Goal: Task Accomplishment & Management: Manage account settings

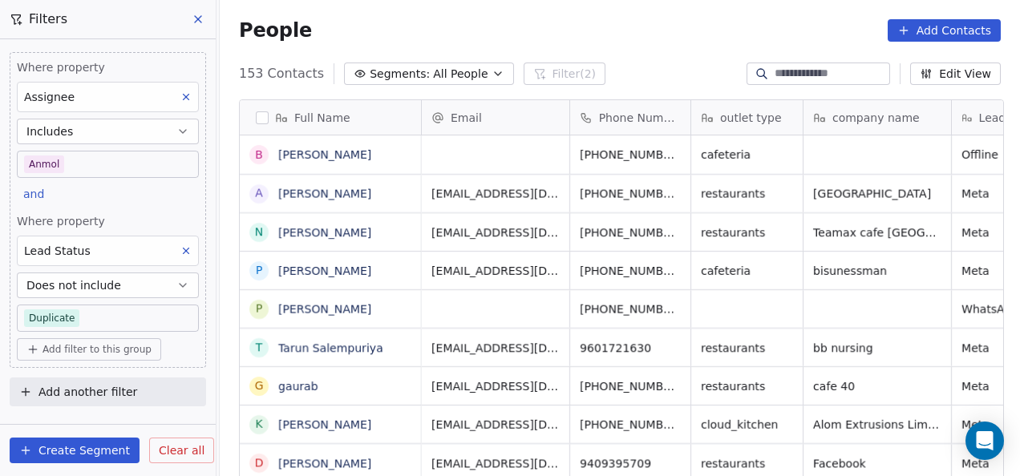
scroll to position [407, 791]
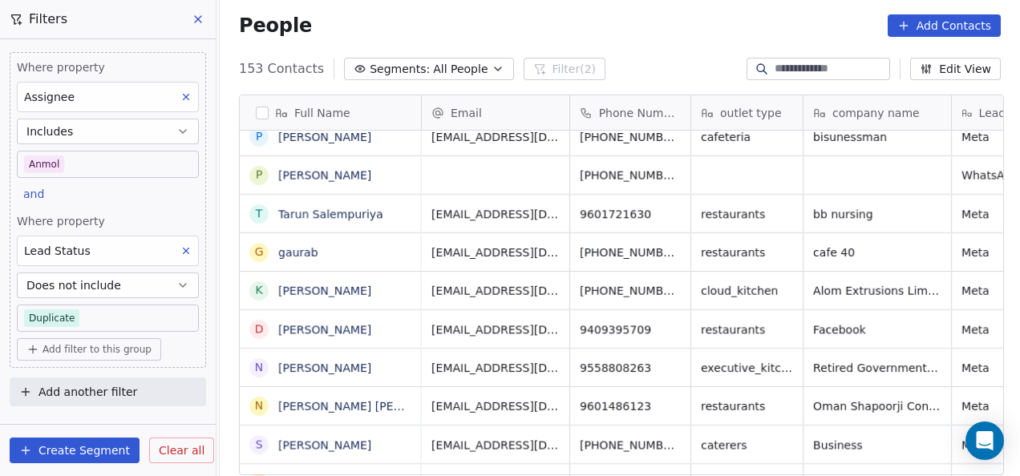
click at [195, 21] on icon at bounding box center [198, 19] width 13 height 13
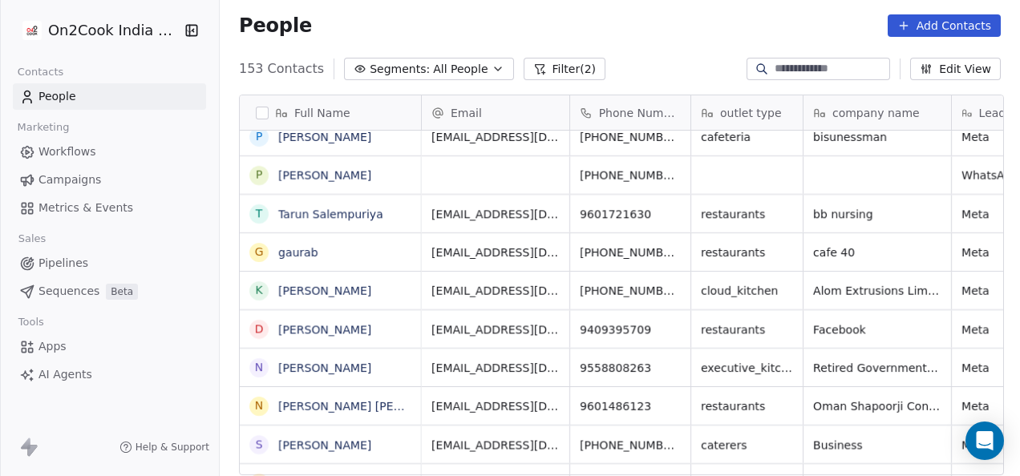
click at [534, 71] on button "Filter (2)" at bounding box center [565, 69] width 83 height 22
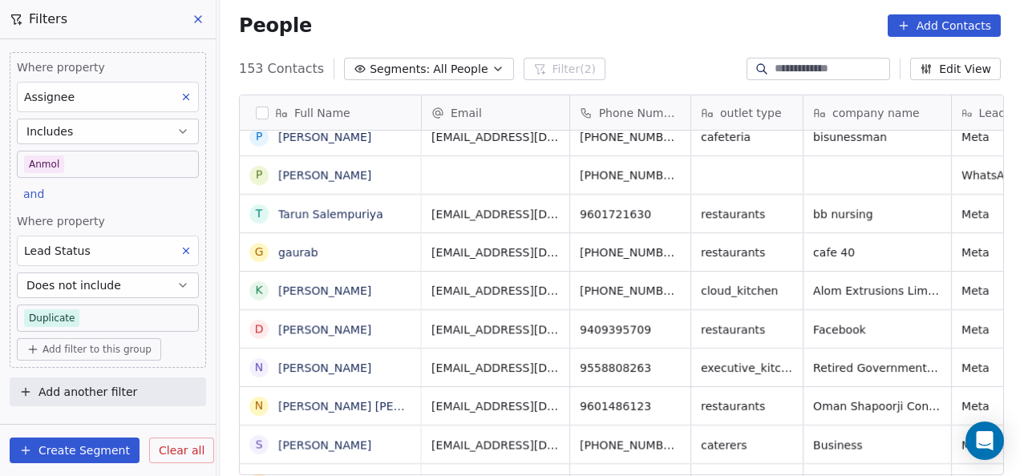
click at [188, 92] on icon at bounding box center [185, 96] width 11 height 11
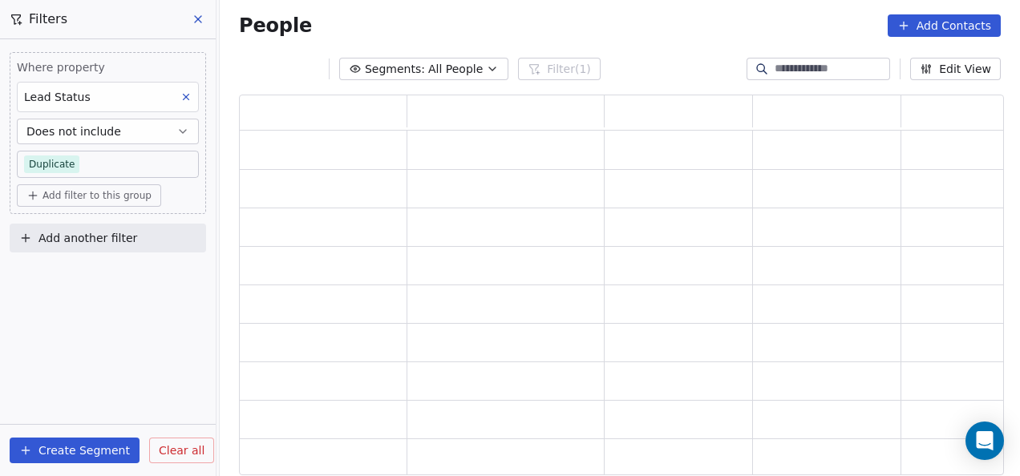
scroll to position [368, 752]
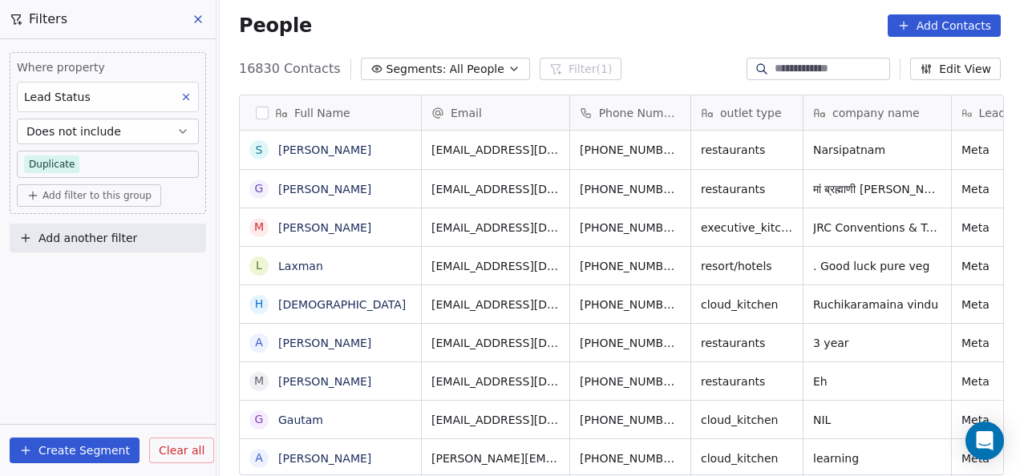
click at [188, 101] on icon at bounding box center [185, 96] width 11 height 11
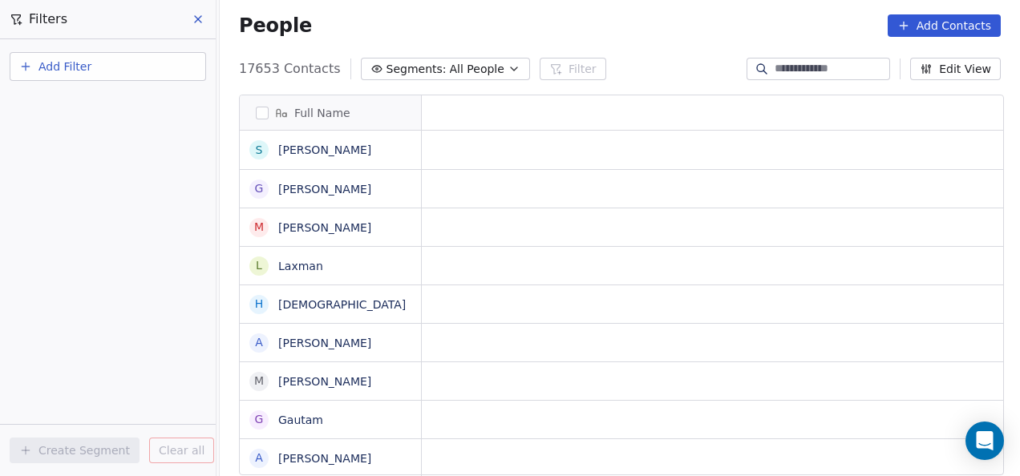
click at [94, 59] on button "Add Filter" at bounding box center [108, 66] width 197 height 29
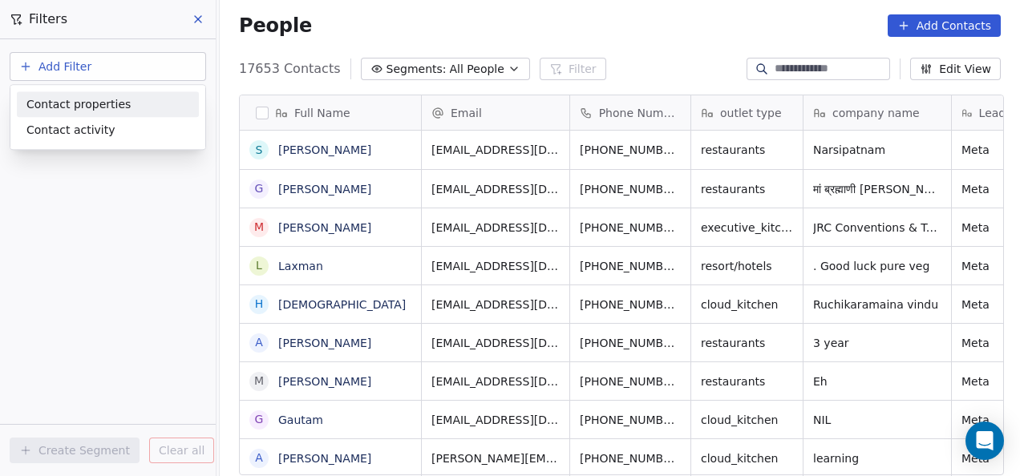
scroll to position [407, 791]
click at [127, 98] on div "Contact properties" at bounding box center [107, 104] width 163 height 17
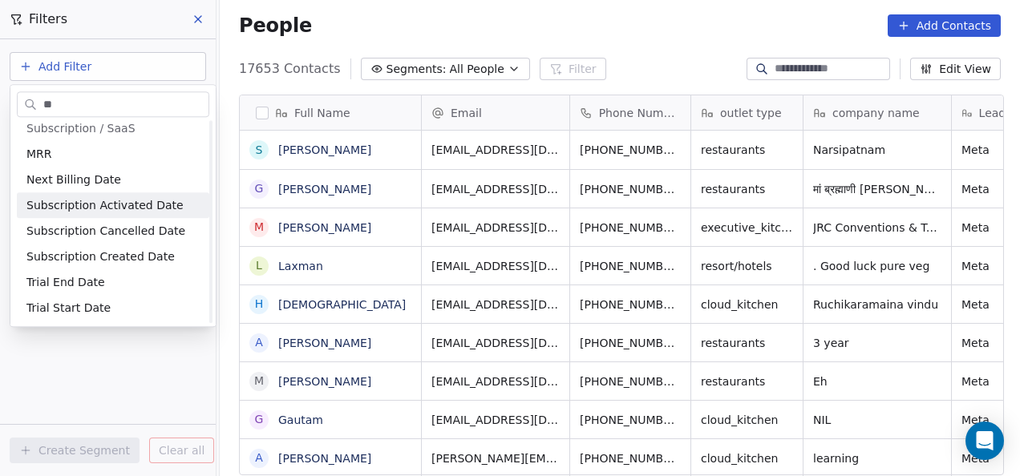
scroll to position [0, 0]
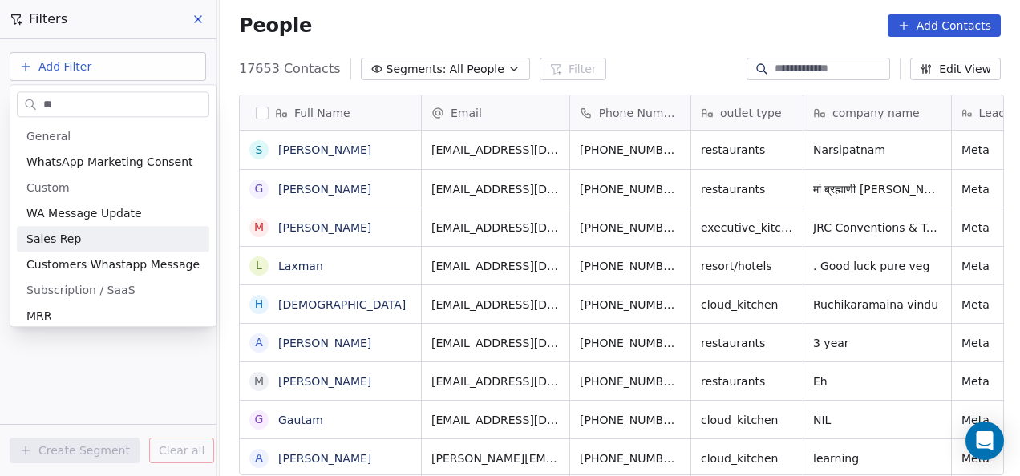
type input "**"
click at [83, 239] on div "Sales Rep" at bounding box center [112, 239] width 173 height 16
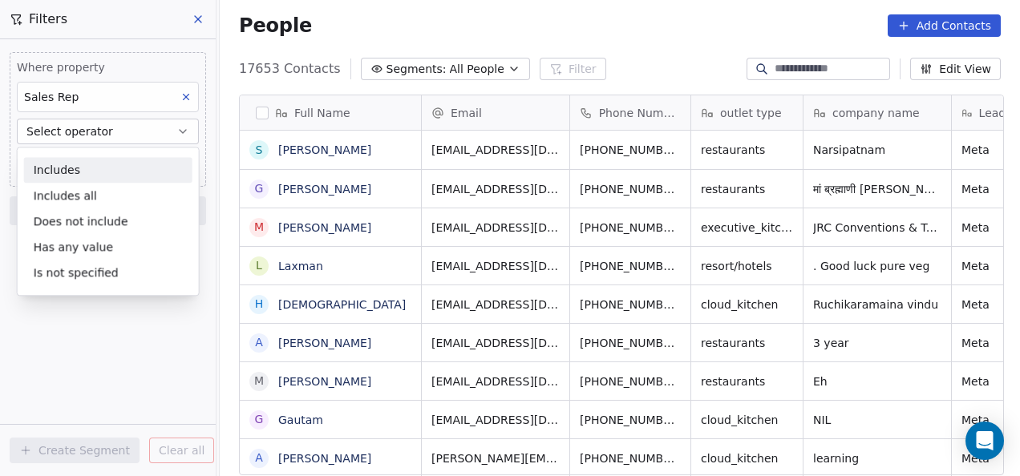
click at [91, 134] on span "Select operator" at bounding box center [69, 132] width 87 height 16
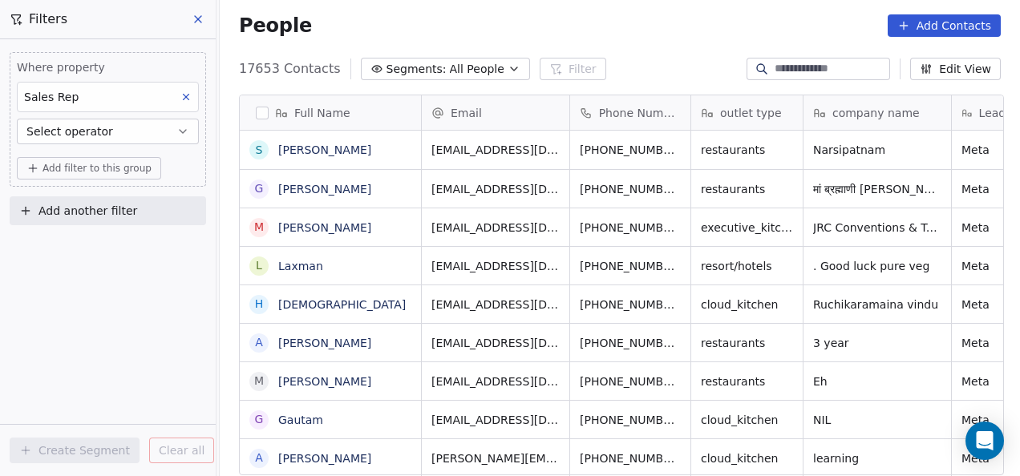
click at [88, 137] on span "Select operator" at bounding box center [69, 132] width 87 height 16
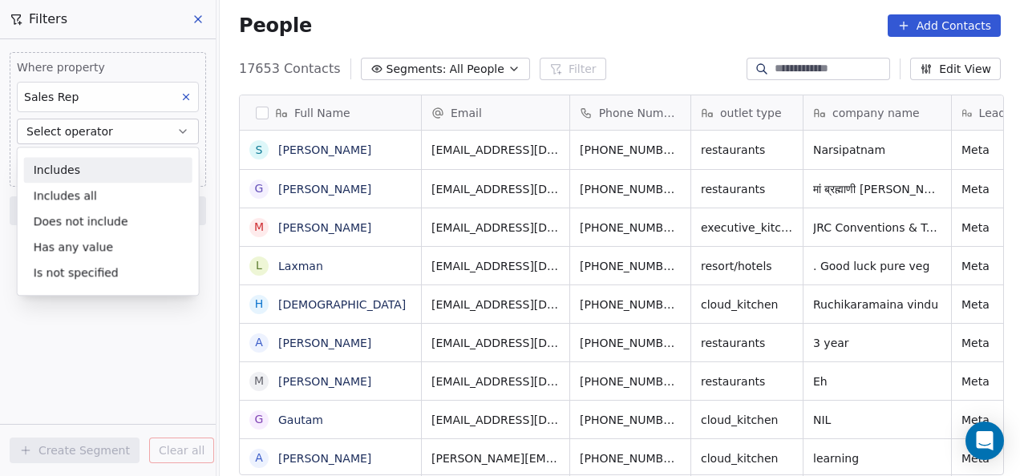
click at [79, 166] on div "Includes" at bounding box center [108, 170] width 168 height 26
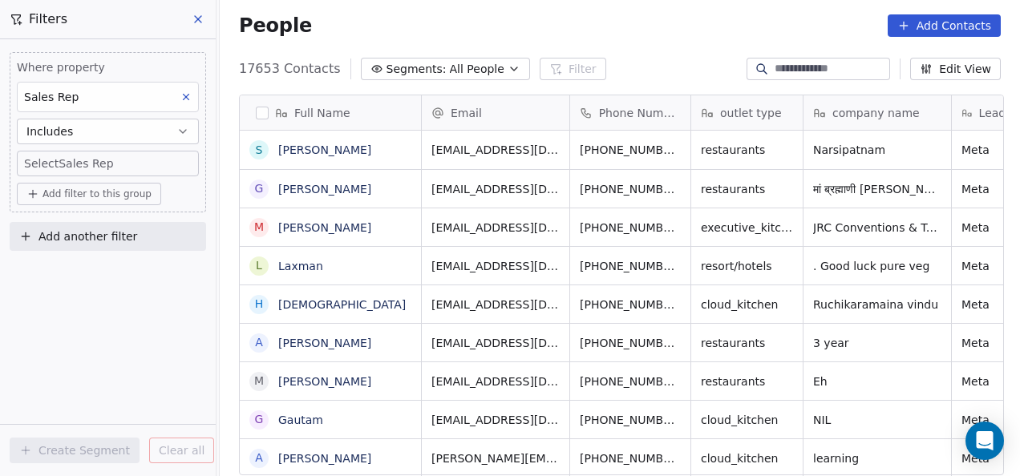
click at [79, 162] on body "On2Cook India Pvt. Ltd. Contacts People Marketing Workflows Campaigns Metrics &…" at bounding box center [510, 238] width 1020 height 476
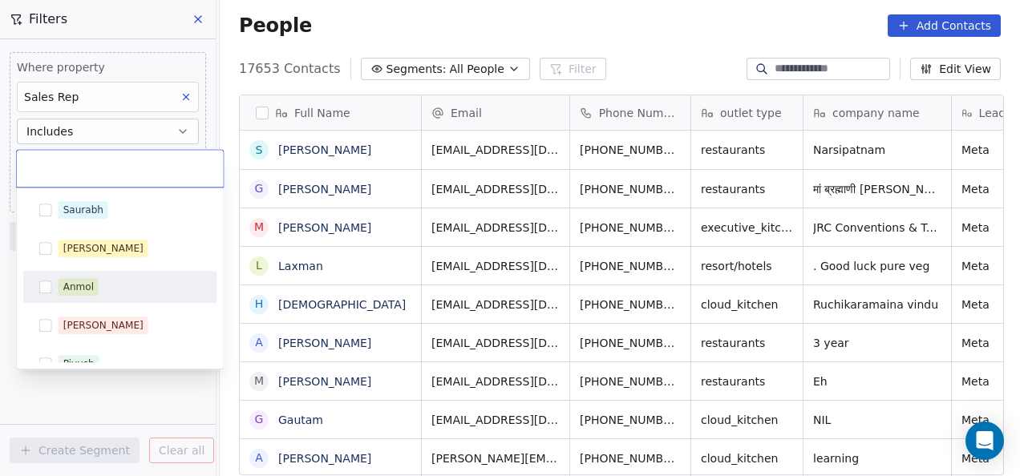
click at [70, 272] on div "Anmol" at bounding box center [120, 287] width 194 height 32
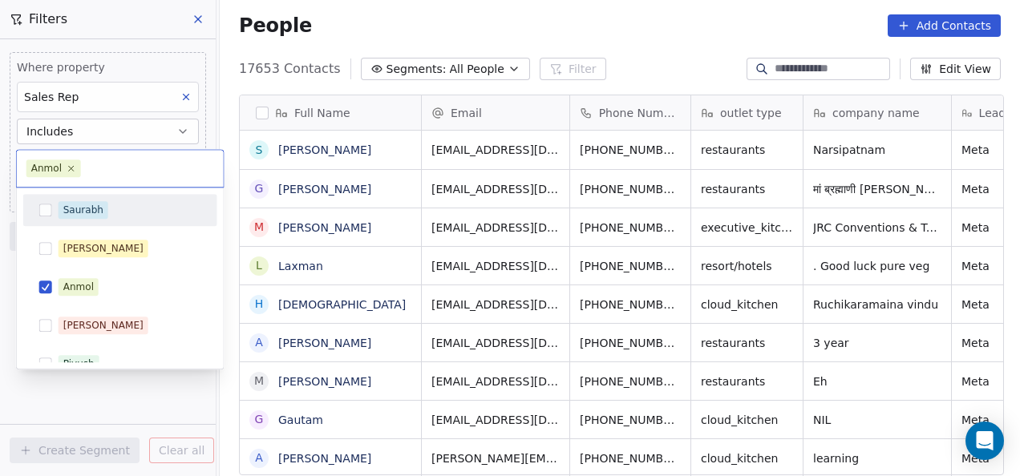
click at [606, 50] on html "On2Cook India Pvt. Ltd. Contacts People Marketing Workflows Campaigns Metrics &…" at bounding box center [510, 238] width 1020 height 476
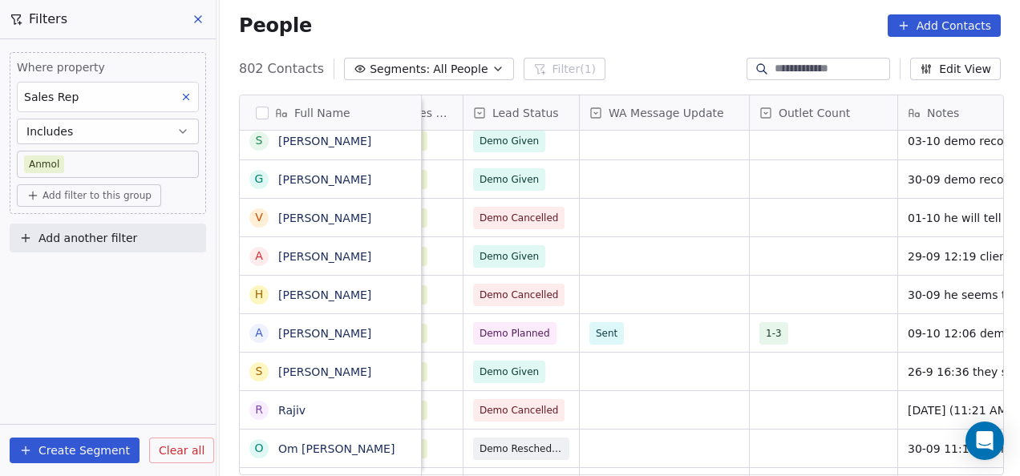
scroll to position [0, 1197]
click at [556, 335] on div "Demo Planned" at bounding box center [530, 333] width 133 height 38
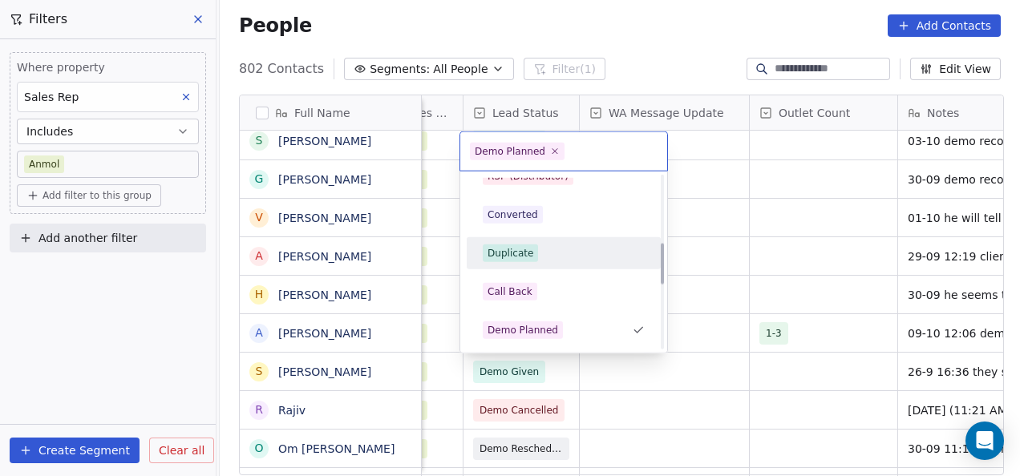
scroll to position [329, 0]
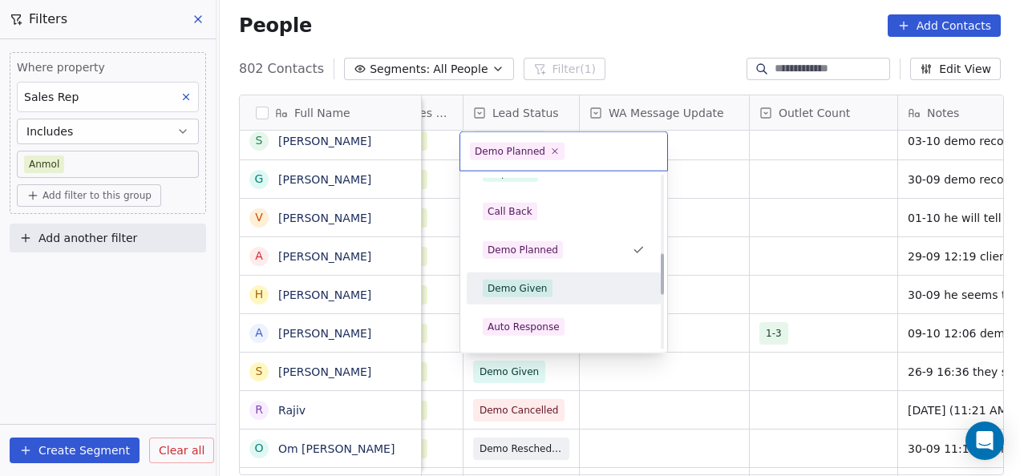
drag, startPoint x: 522, startPoint y: 284, endPoint x: 590, endPoint y: 330, distance: 81.9
click at [523, 285] on div "Demo Given" at bounding box center [518, 289] width 60 height 14
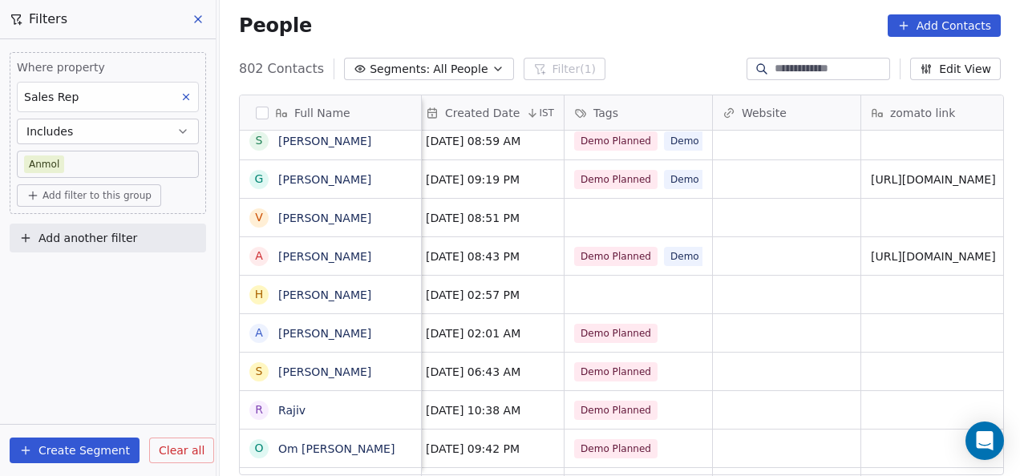
scroll to position [0, 0]
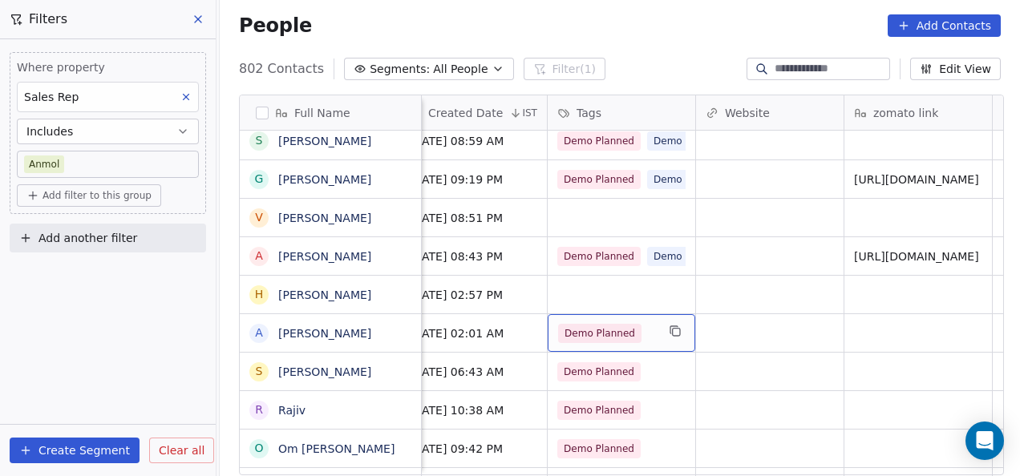
click at [650, 335] on div "Demo Planned" at bounding box center [607, 333] width 98 height 19
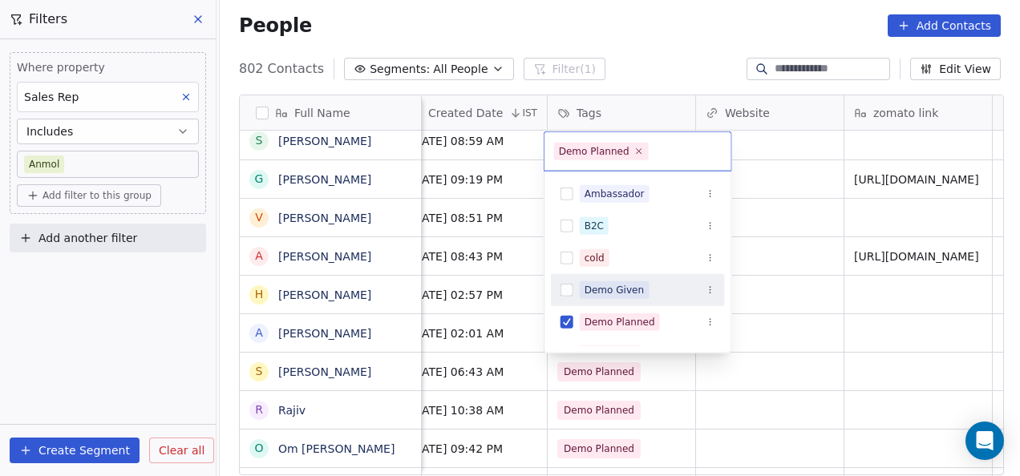
click at [635, 291] on div "Demo Given" at bounding box center [615, 290] width 60 height 14
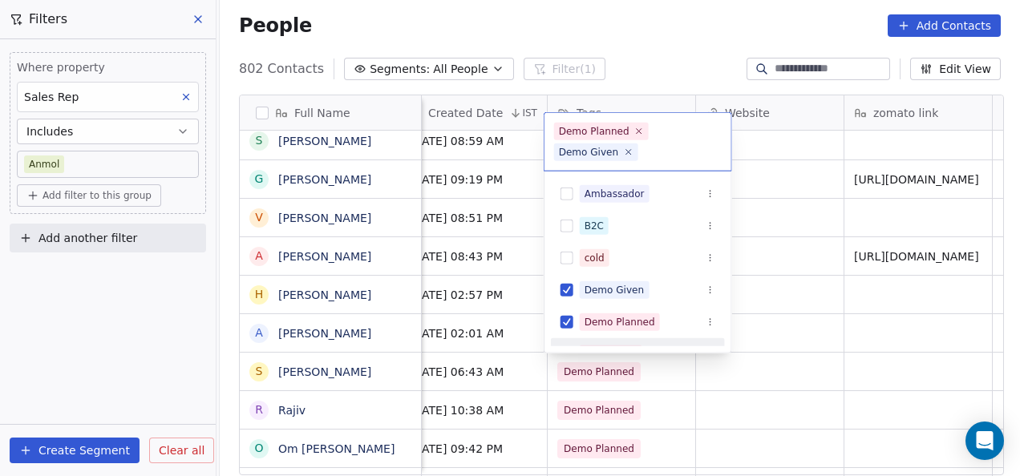
click at [707, 386] on html "On2Cook India Pvt. Ltd. Contacts People Marketing Workflows Campaigns Metrics &…" at bounding box center [510, 238] width 1020 height 476
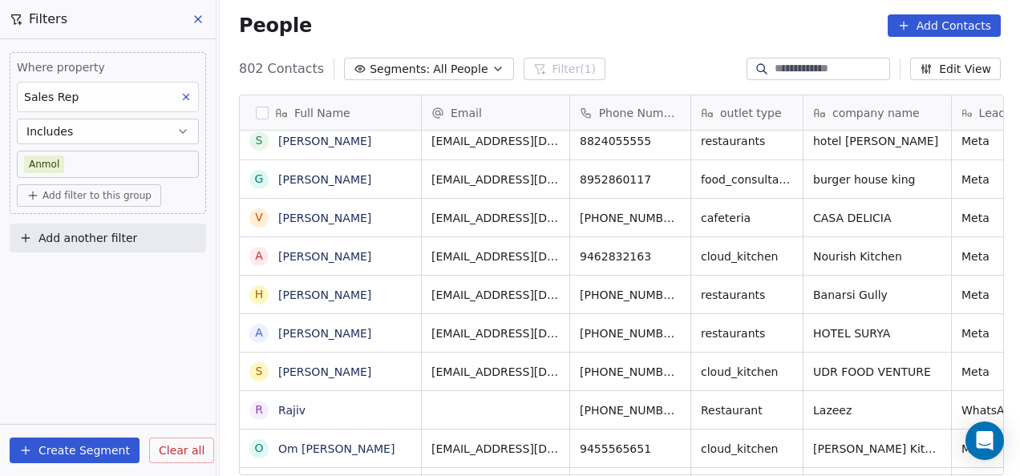
click at [200, 25] on icon at bounding box center [198, 19] width 13 height 13
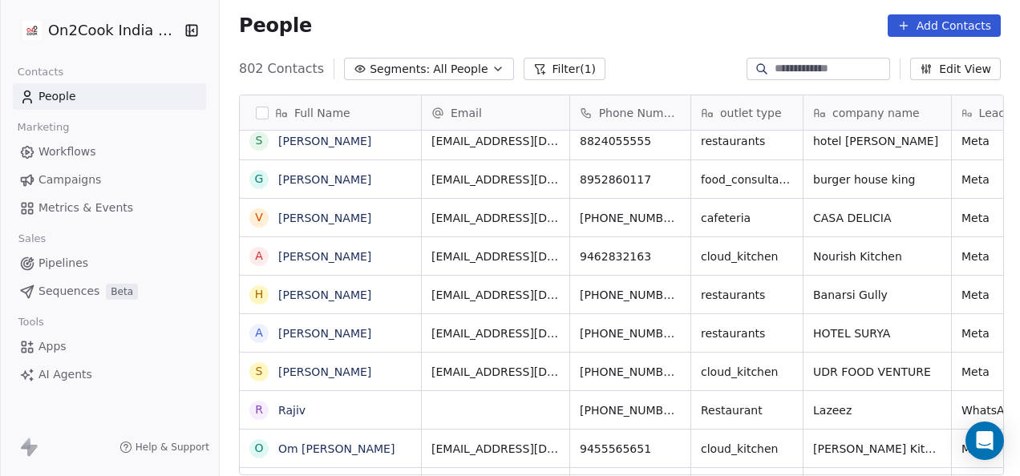
click at [107, 266] on link "Pipelines" at bounding box center [109, 263] width 193 height 26
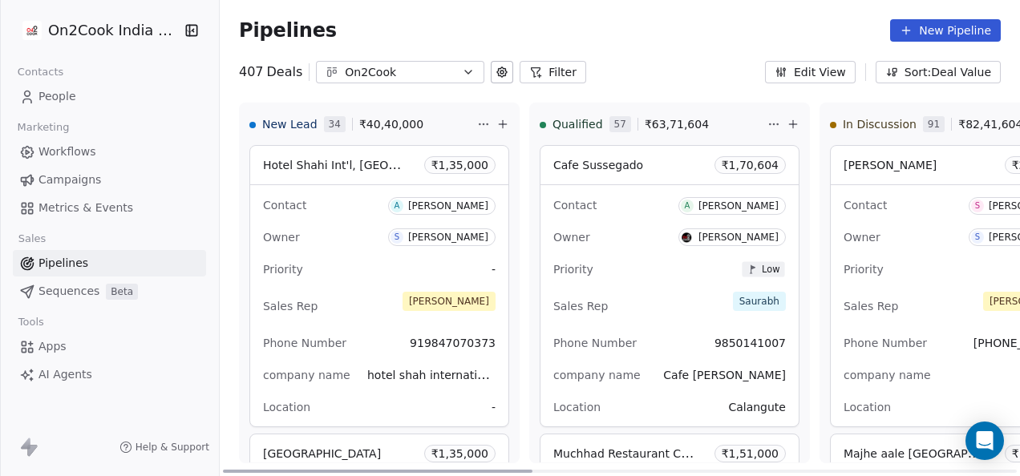
click at [496, 128] on icon at bounding box center [502, 124] width 13 height 13
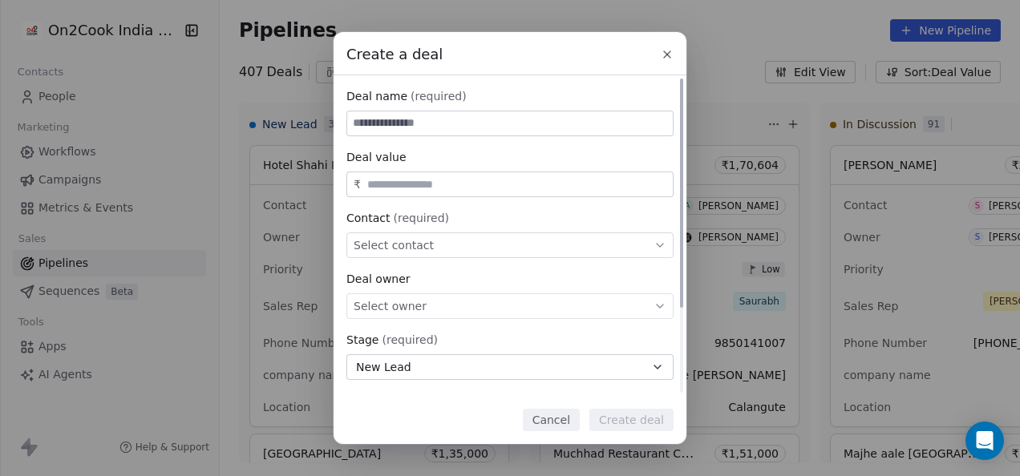
paste input "**********"
type input "**********"
click at [450, 181] on input "text" at bounding box center [517, 185] width 306 height 12
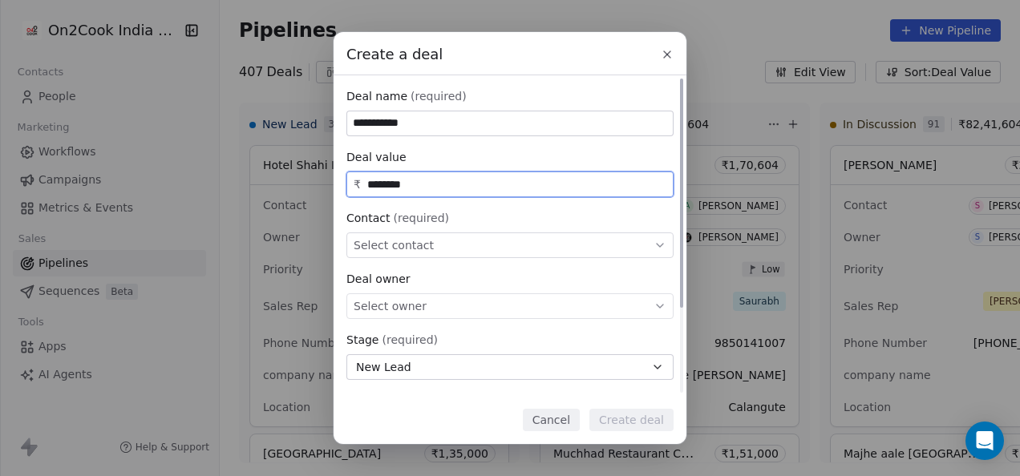
type input "********"
click at [468, 237] on div "Select contact" at bounding box center [509, 246] width 327 height 26
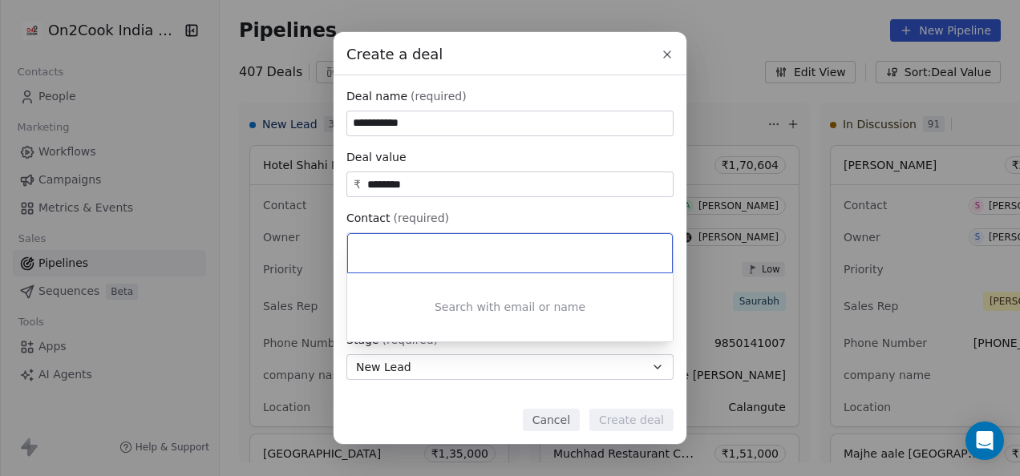
paste input "**********"
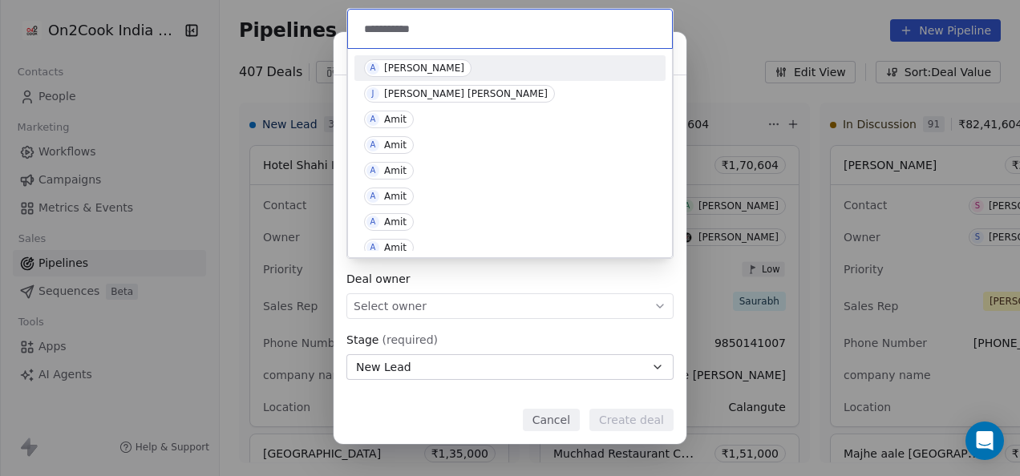
type input "**********"
click at [407, 66] on div "[PERSON_NAME]" at bounding box center [424, 68] width 80 height 11
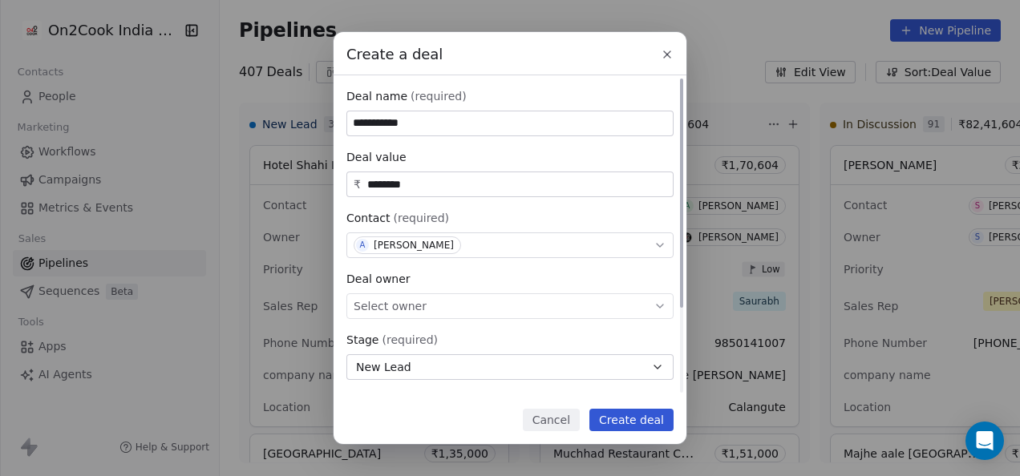
click at [407, 310] on span "Select owner" at bounding box center [390, 306] width 73 height 16
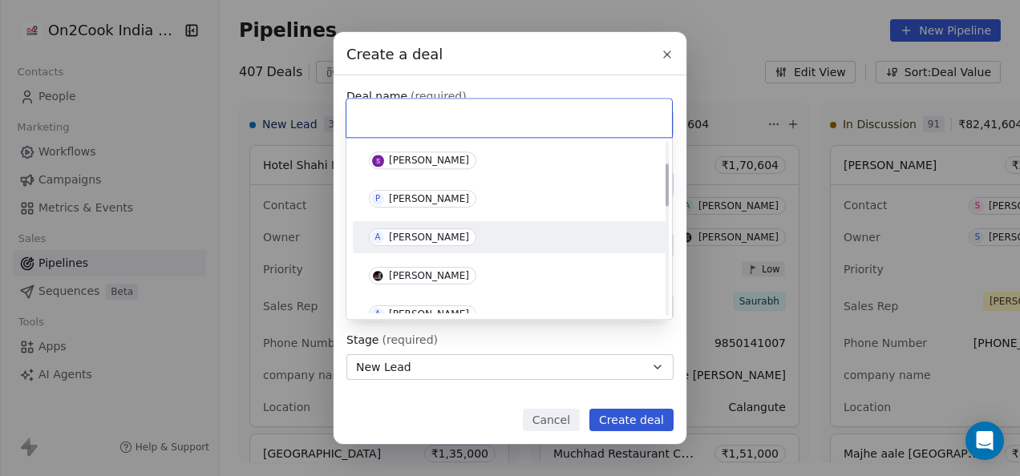
scroll to position [160, 0]
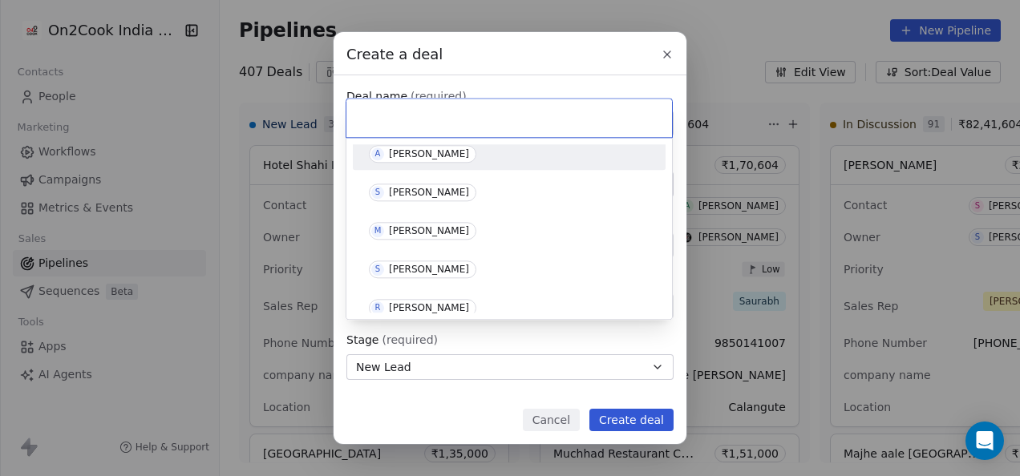
click at [418, 154] on div "[PERSON_NAME]" at bounding box center [429, 153] width 80 height 11
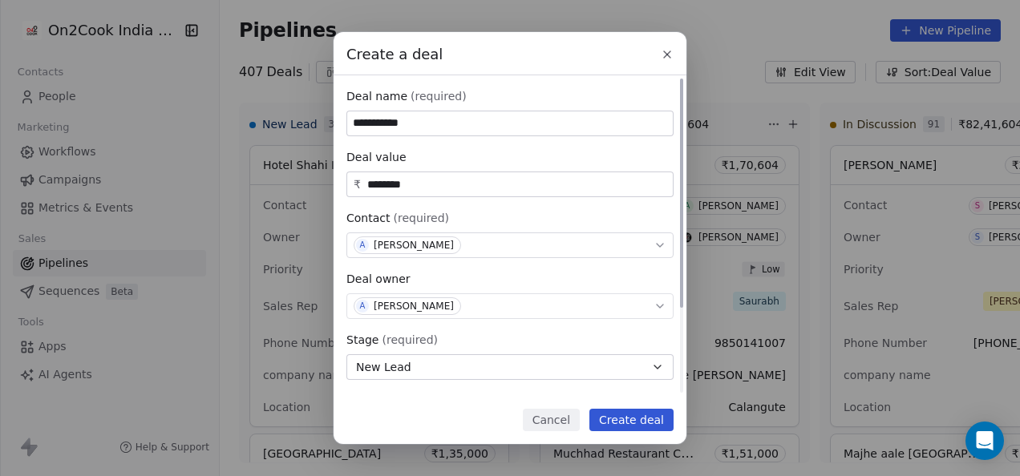
click at [419, 366] on button "New Lead" at bounding box center [509, 368] width 327 height 26
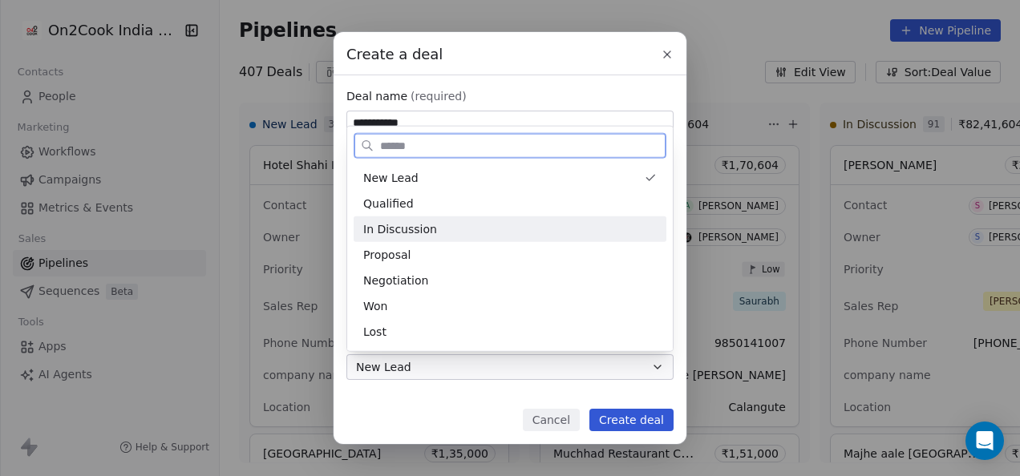
click at [403, 225] on span "In Discussion" at bounding box center [400, 229] width 74 height 17
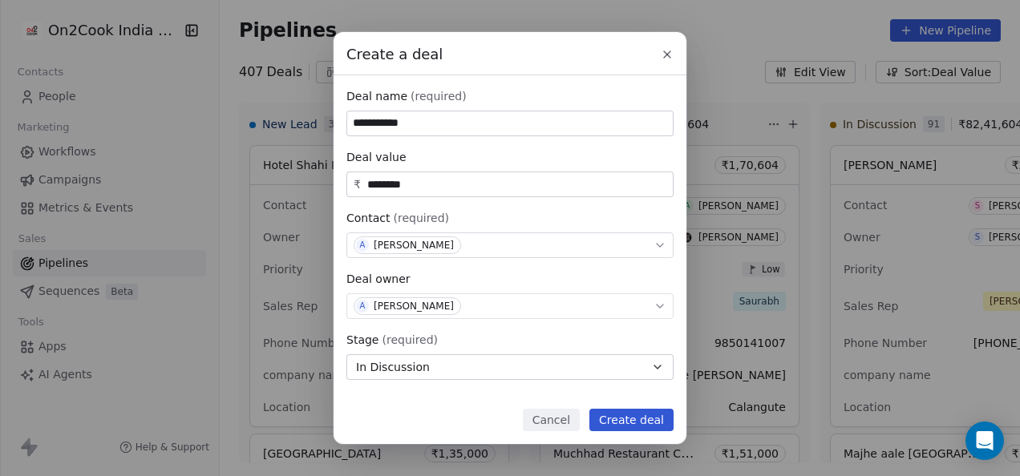
click at [632, 419] on button "Create deal" at bounding box center [632, 420] width 84 height 22
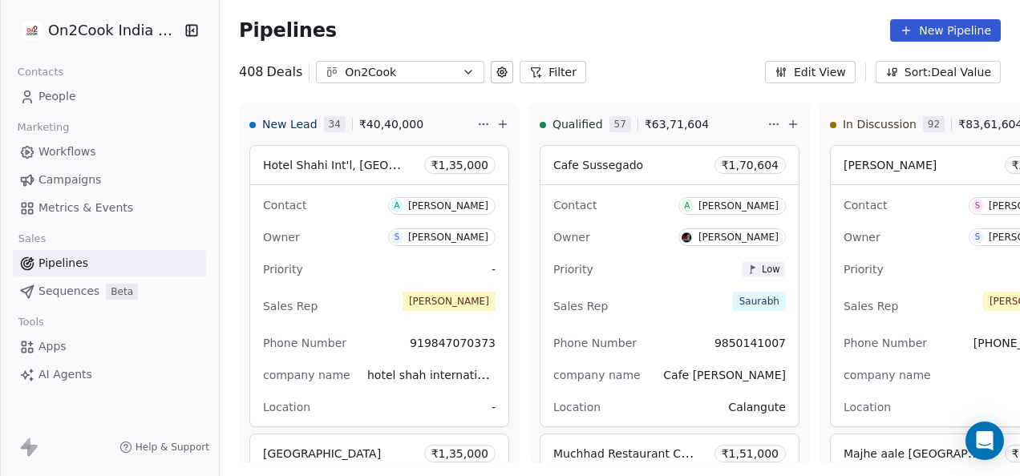
click at [537, 64] on button "Filter" at bounding box center [553, 72] width 67 height 22
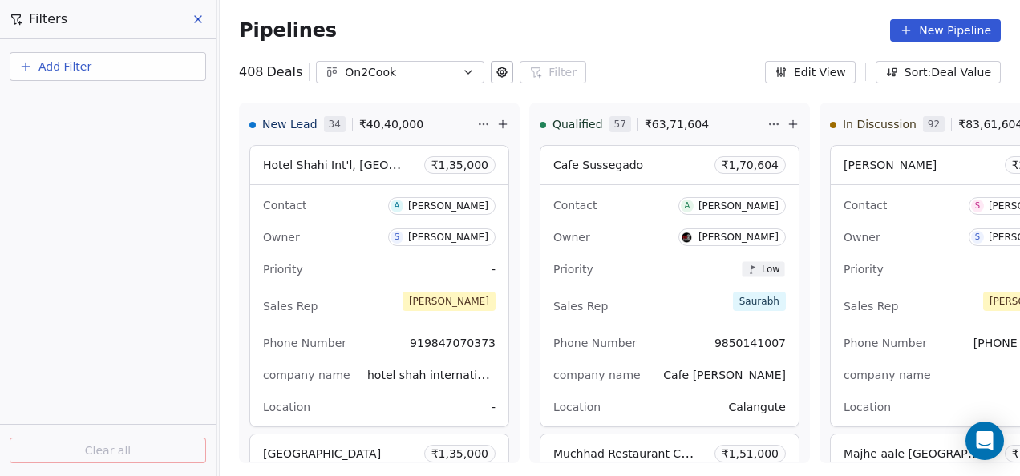
click at [136, 71] on button "Add Filter" at bounding box center [108, 66] width 197 height 29
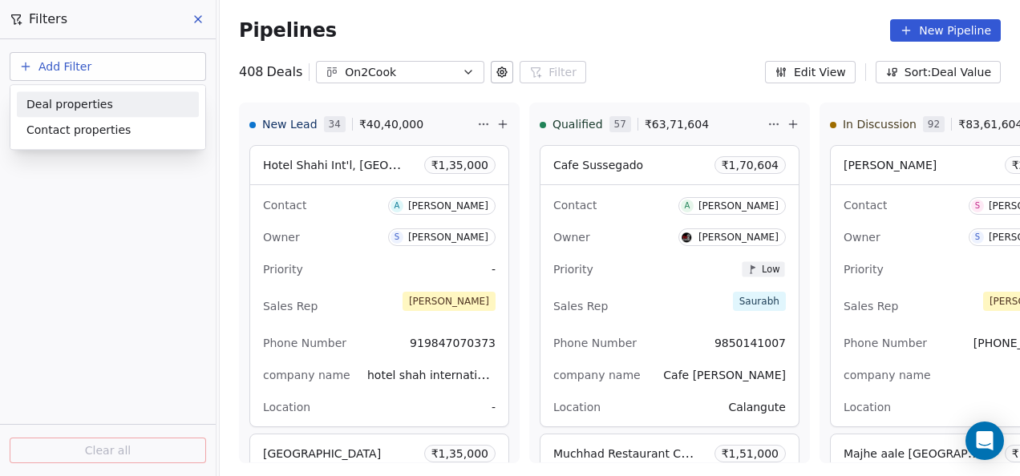
click at [117, 103] on div "Deal properties" at bounding box center [107, 104] width 163 height 17
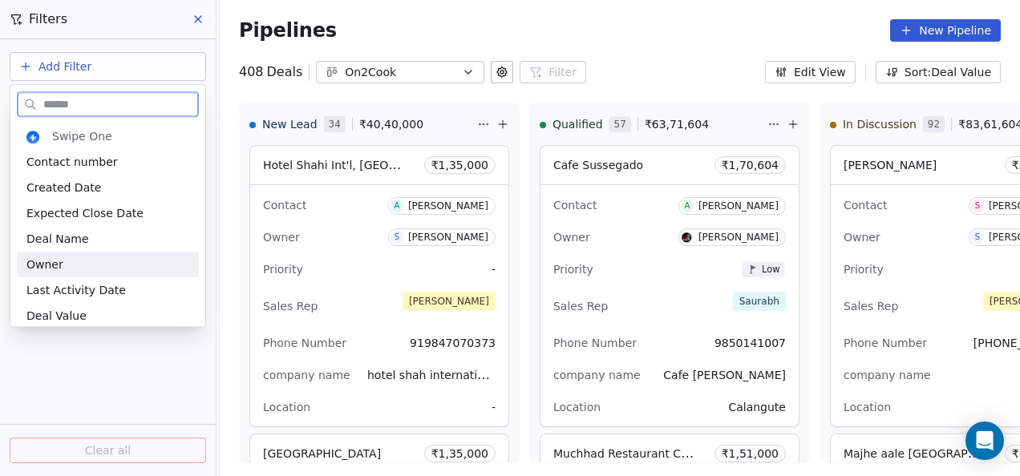
click at [98, 257] on div "Owner" at bounding box center [107, 265] width 163 height 16
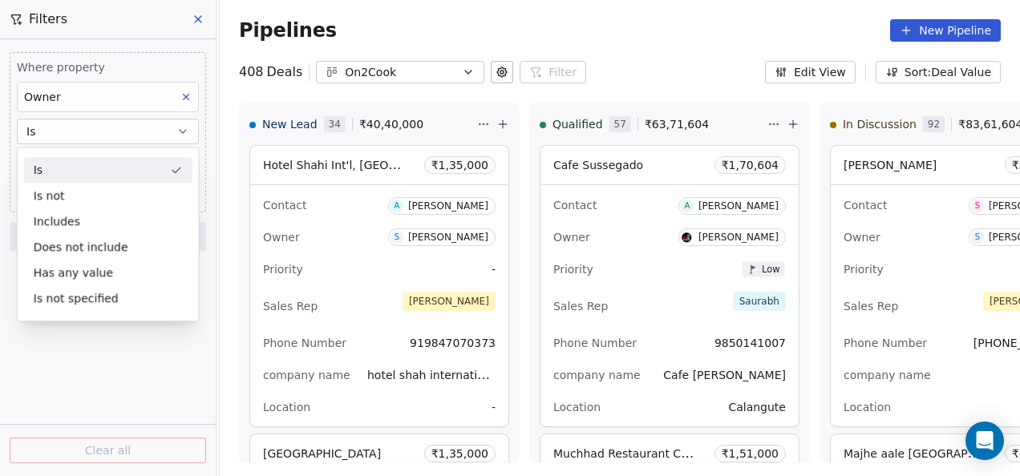
click at [96, 140] on button "Is" at bounding box center [108, 132] width 182 height 26
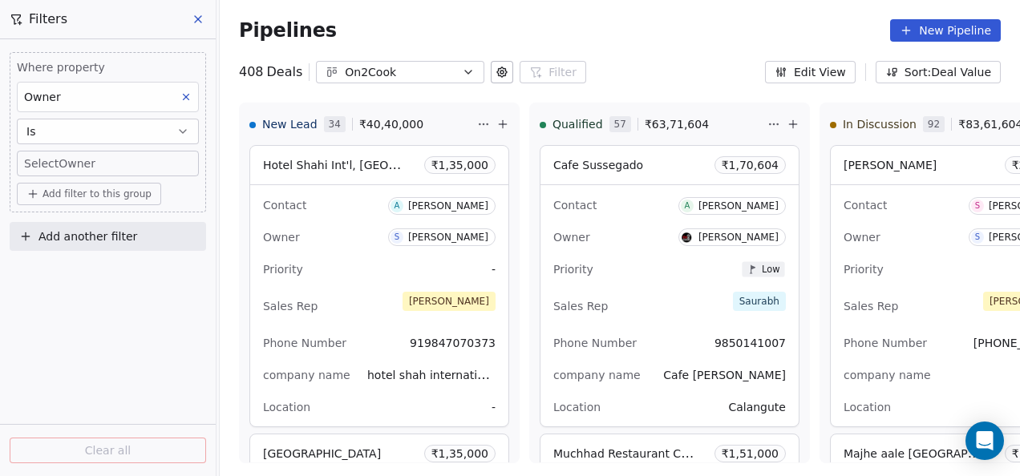
click at [91, 156] on body "On2Cook India Pvt. Ltd. Contacts People Marketing Workflows Campaigns Metrics &…" at bounding box center [510, 238] width 1020 height 476
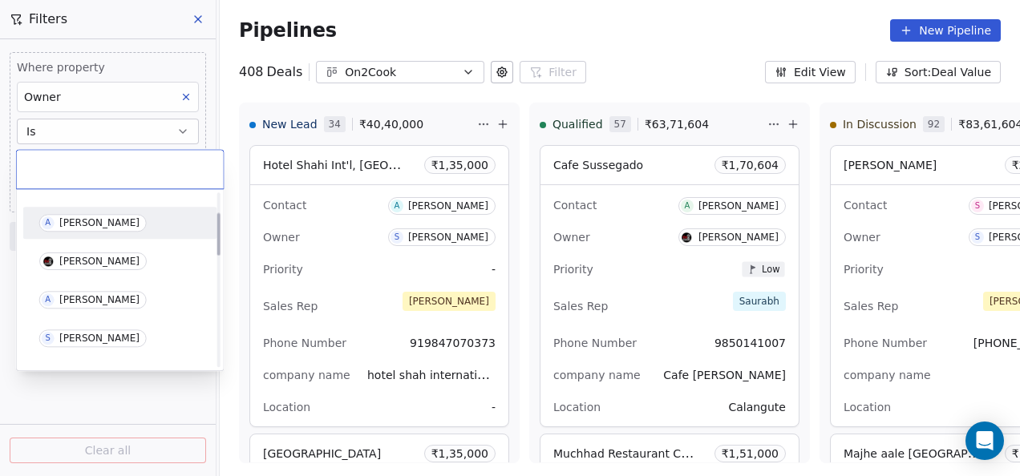
scroll to position [80, 0]
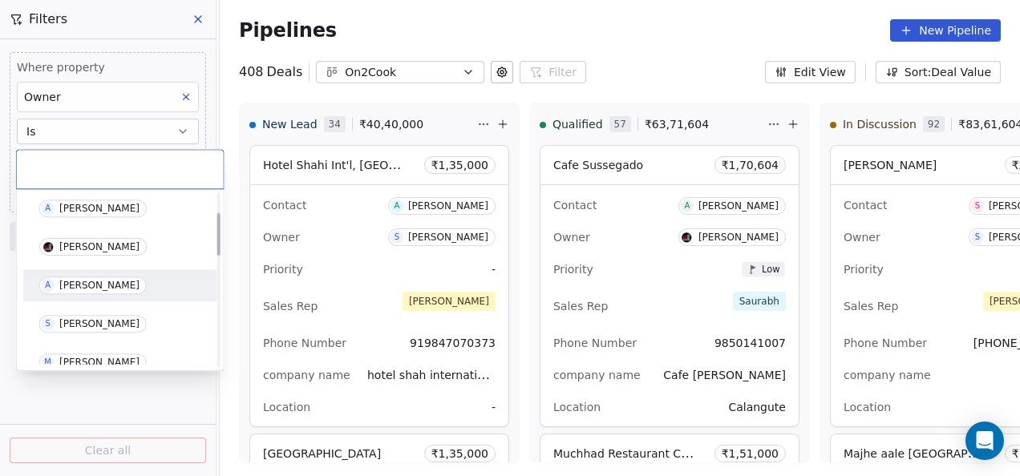
click at [83, 272] on div "A [PERSON_NAME]" at bounding box center [120, 285] width 194 height 32
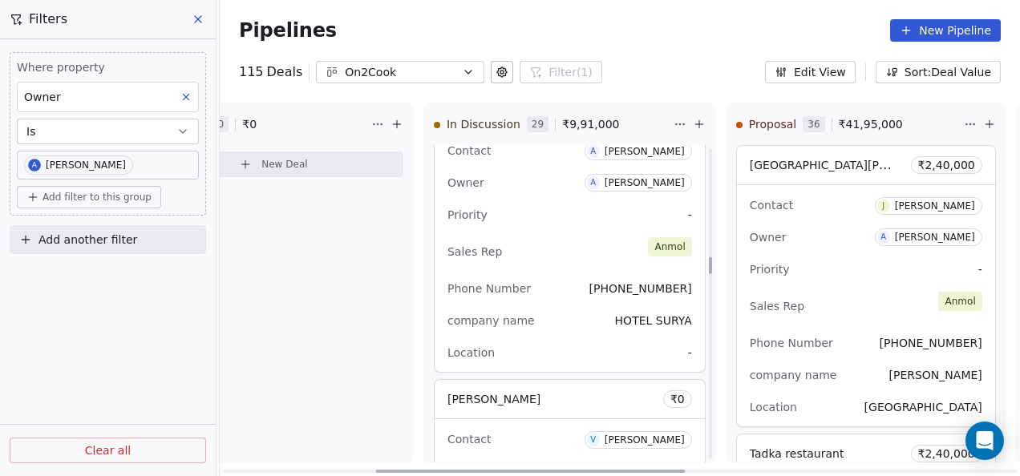
scroll to position [1996, 0]
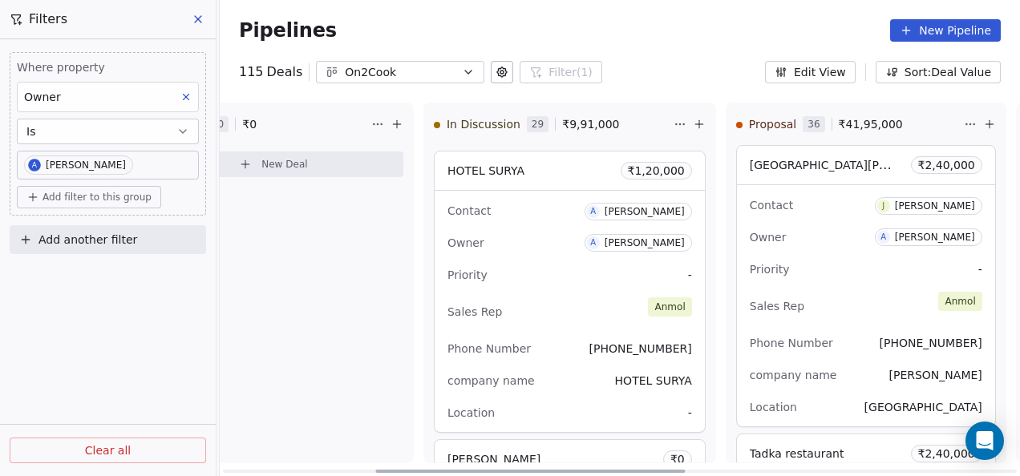
click at [541, 230] on div "Owner A [PERSON_NAME]" at bounding box center [570, 243] width 245 height 26
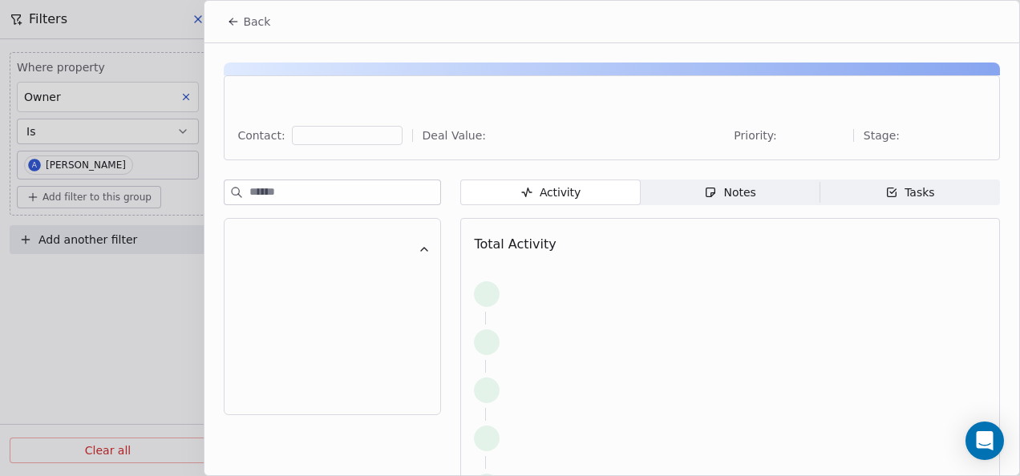
click at [696, 205] on div "Activity Activity Notes Notes Tasks Tasks Total Activity" at bounding box center [730, 383] width 540 height 406
click at [695, 199] on span "Notes Notes" at bounding box center [731, 193] width 180 height 26
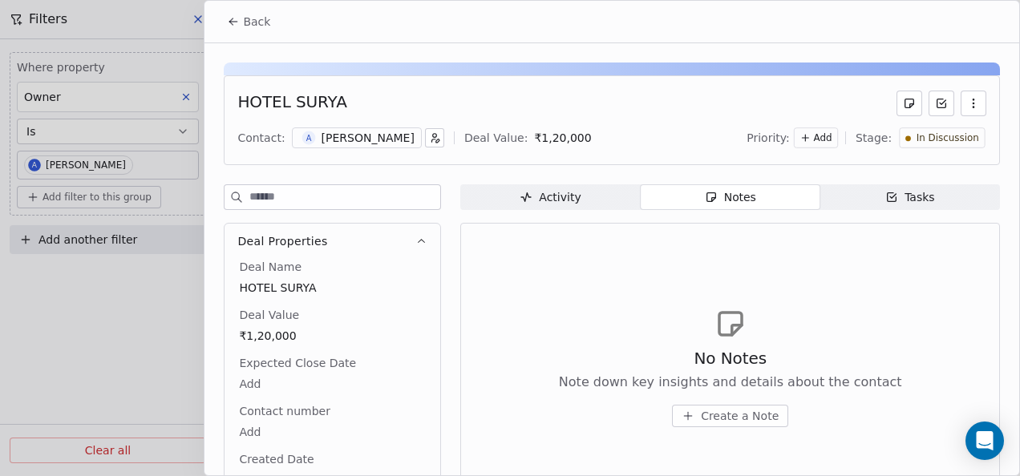
click at [688, 418] on icon "button" at bounding box center [688, 415] width 0 height 7
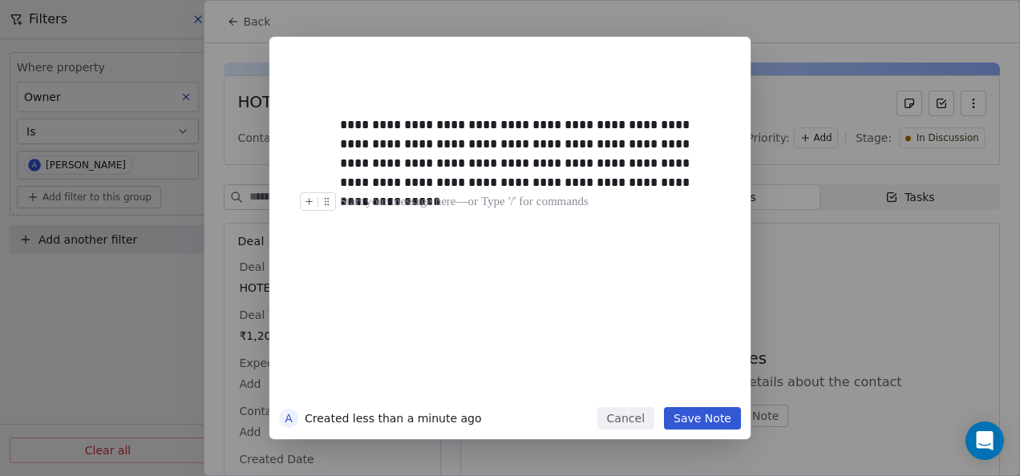
click at [687, 417] on button "Save Note" at bounding box center [702, 418] width 77 height 22
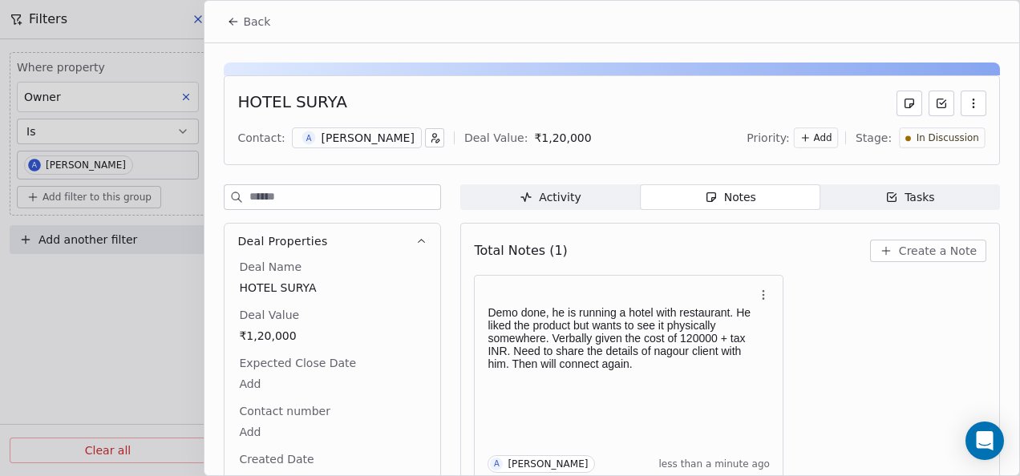
click at [233, 25] on icon at bounding box center [233, 21] width 13 height 13
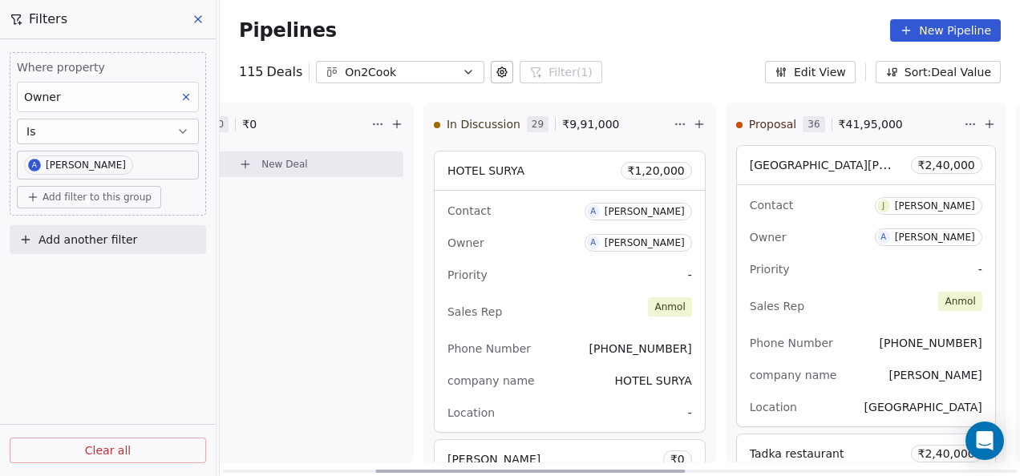
click at [566, 286] on div "Contact A [PERSON_NAME] Owner A [PERSON_NAME] Priority - Sales Rep [PERSON_NAME…" at bounding box center [570, 311] width 270 height 241
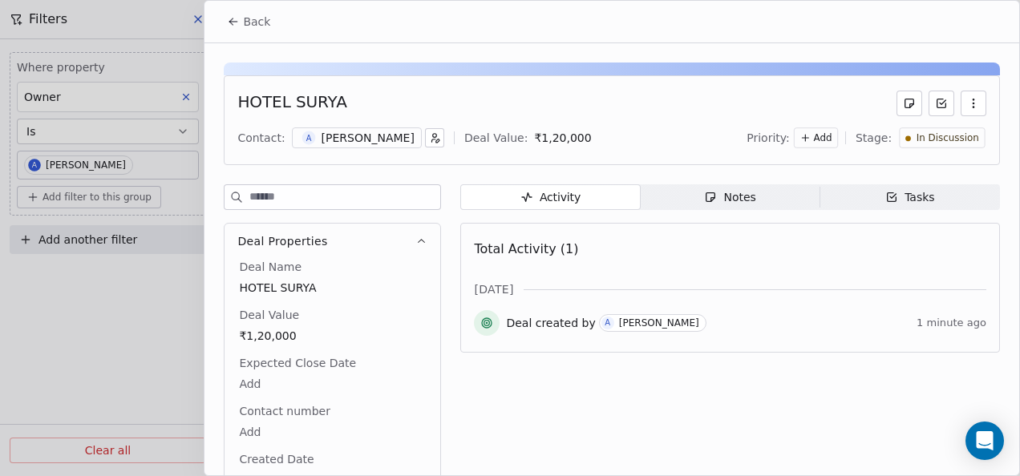
click at [704, 204] on div "Notes" at bounding box center [729, 197] width 51 height 17
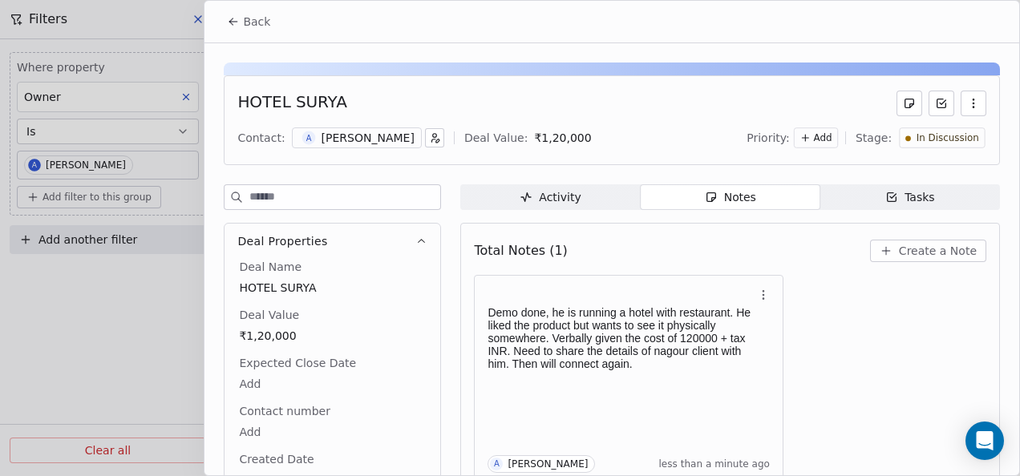
drag, startPoint x: 237, startPoint y: 18, endPoint x: 262, endPoint y: 22, distance: 25.2
click at [238, 18] on icon at bounding box center [233, 21] width 13 height 13
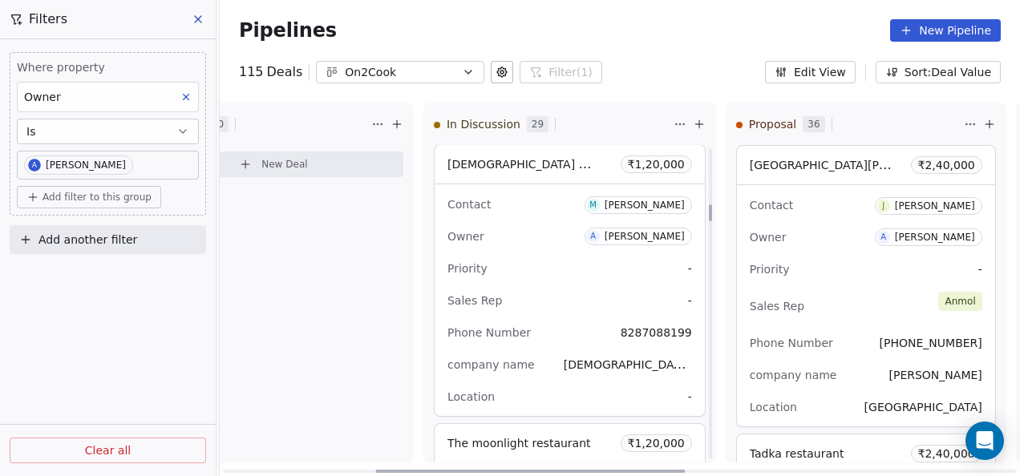
scroll to position [1034, 0]
